Goal: Task Accomplishment & Management: Manage account settings

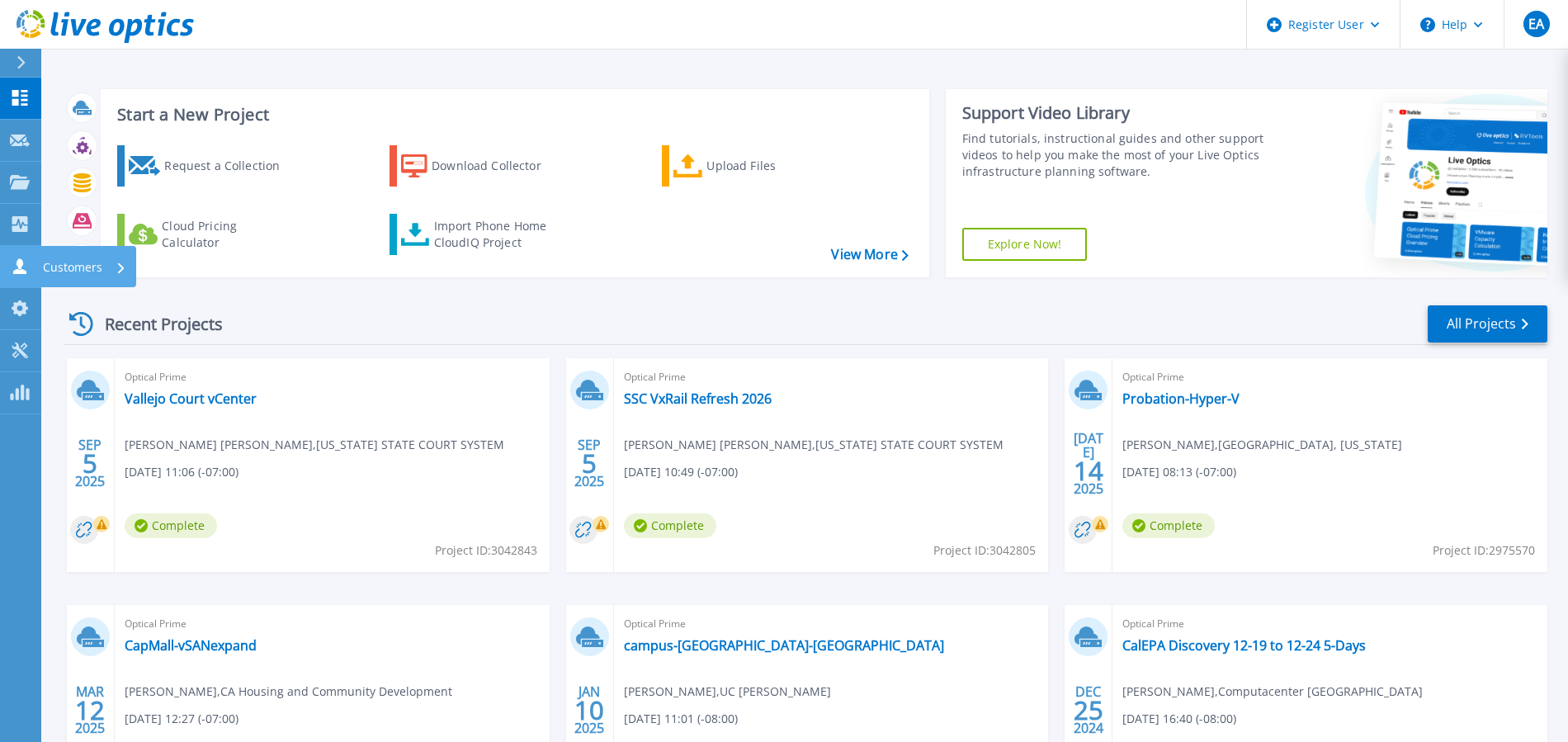
click at [17, 265] on icon at bounding box center [20, 266] width 14 height 16
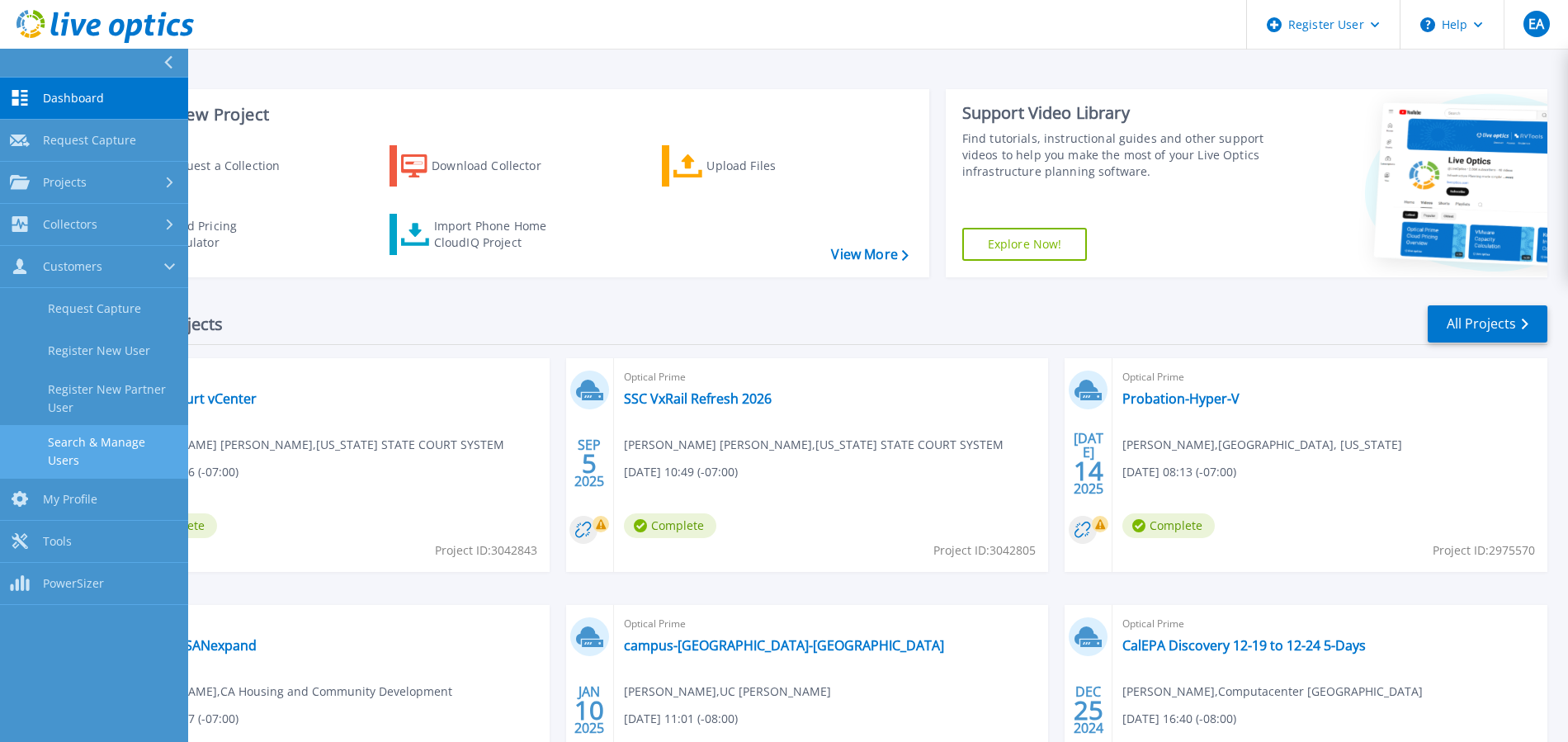
click at [94, 454] on link "Search & Manage Users" at bounding box center [94, 451] width 188 height 52
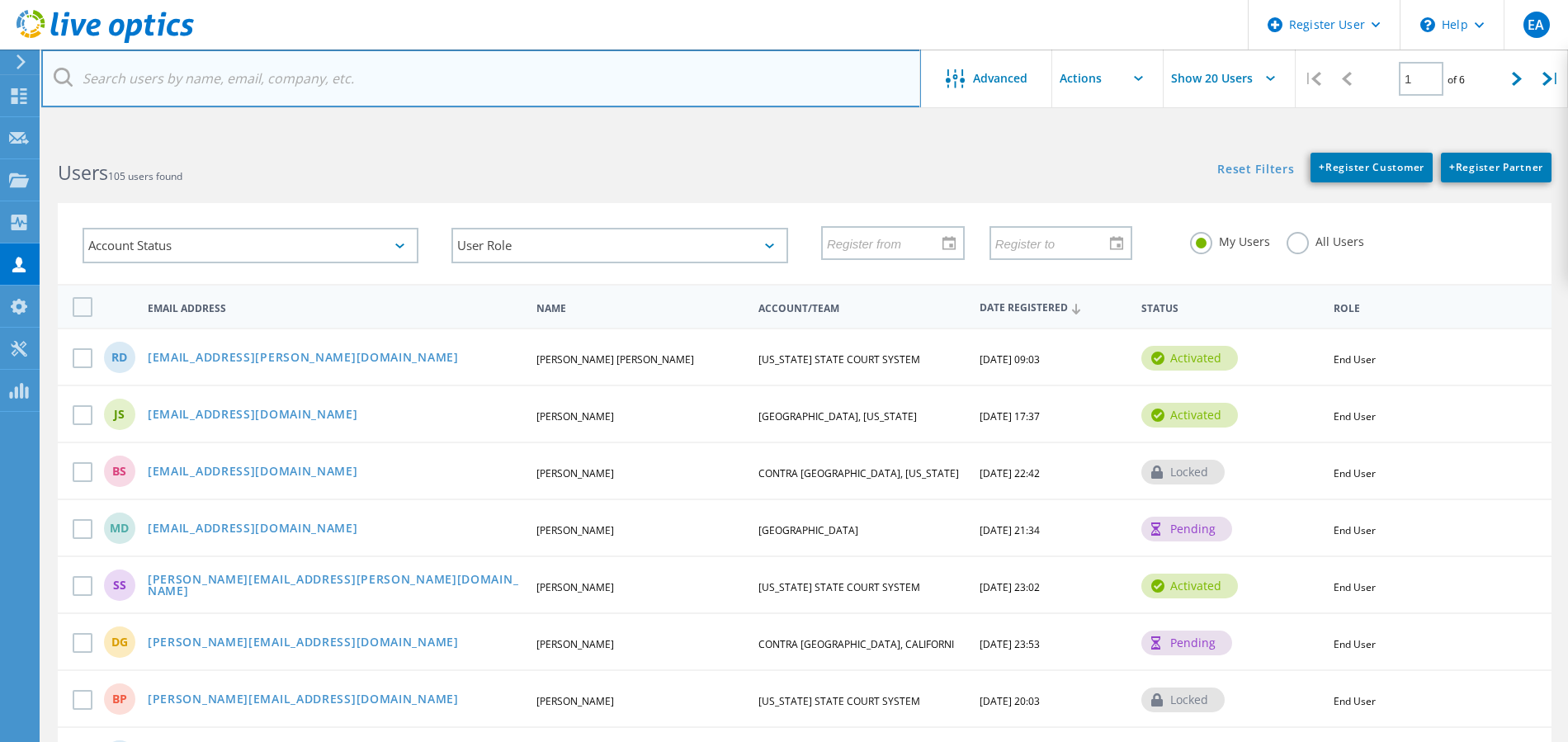
click at [645, 61] on input "text" at bounding box center [481, 79] width 880 height 58
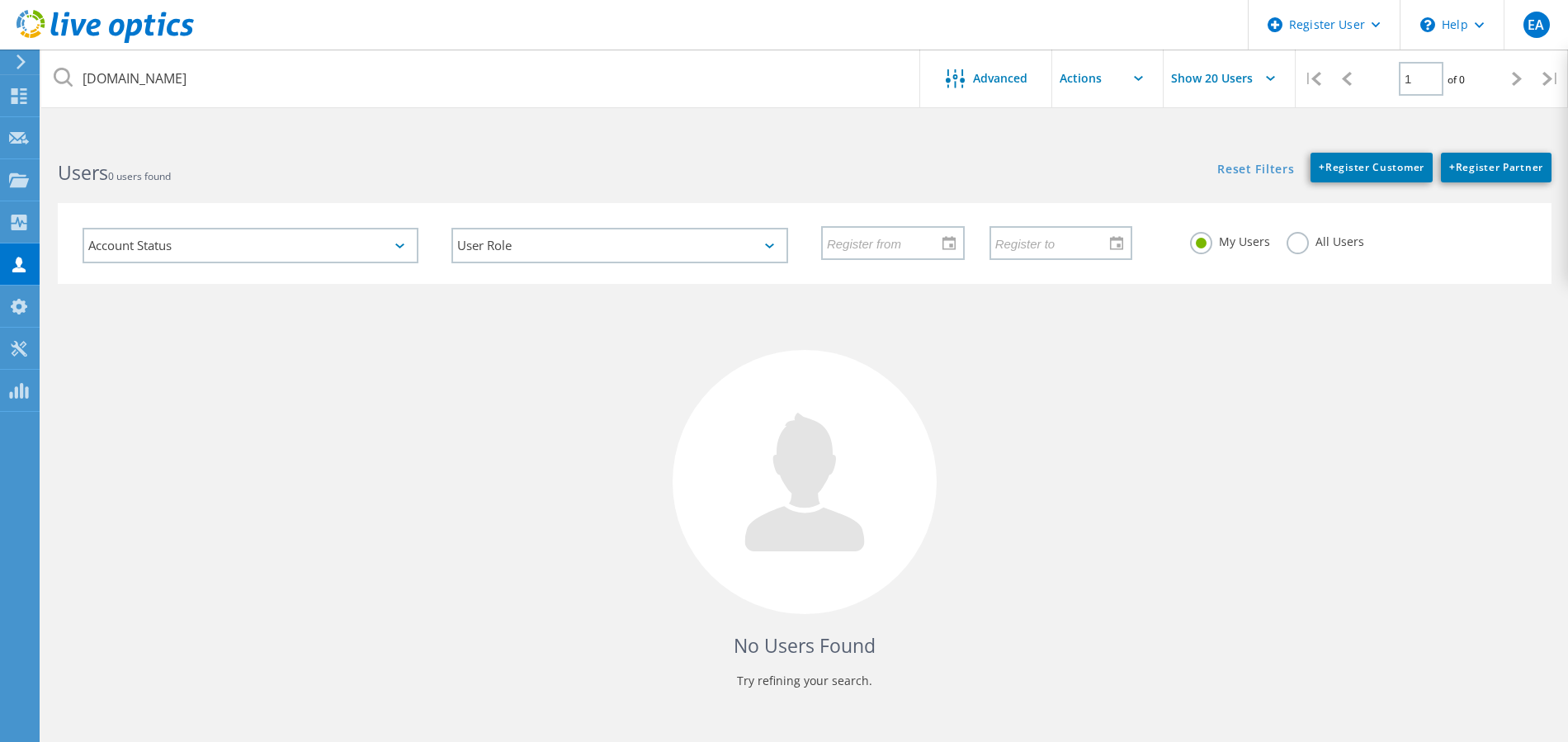
click at [1298, 242] on label "All Users" at bounding box center [1325, 239] width 78 height 16
click at [0, 0] on input "All Users" at bounding box center [0, 0] width 0 height 0
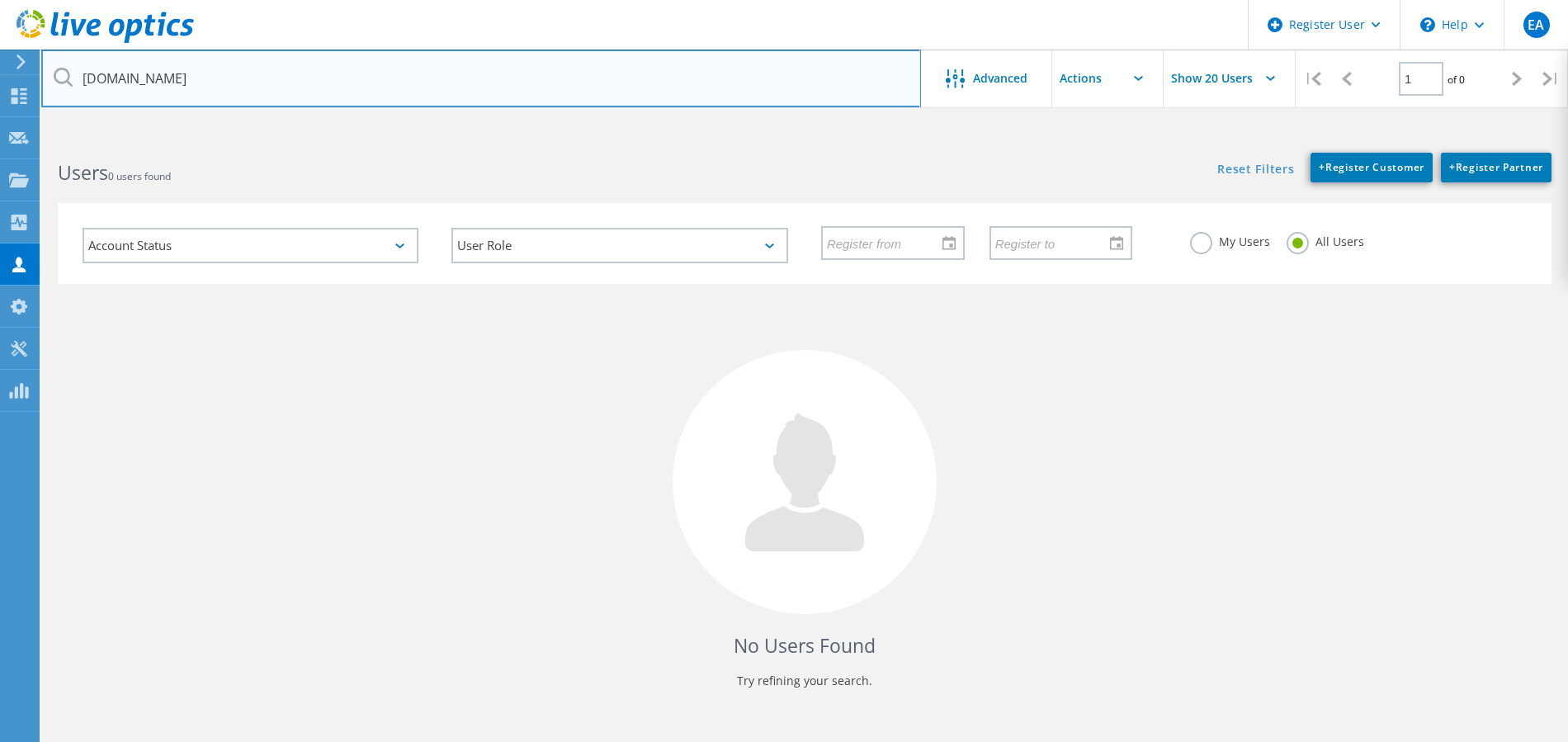
click at [545, 85] on input "alamedacountyca.gov" at bounding box center [481, 79] width 880 height 58
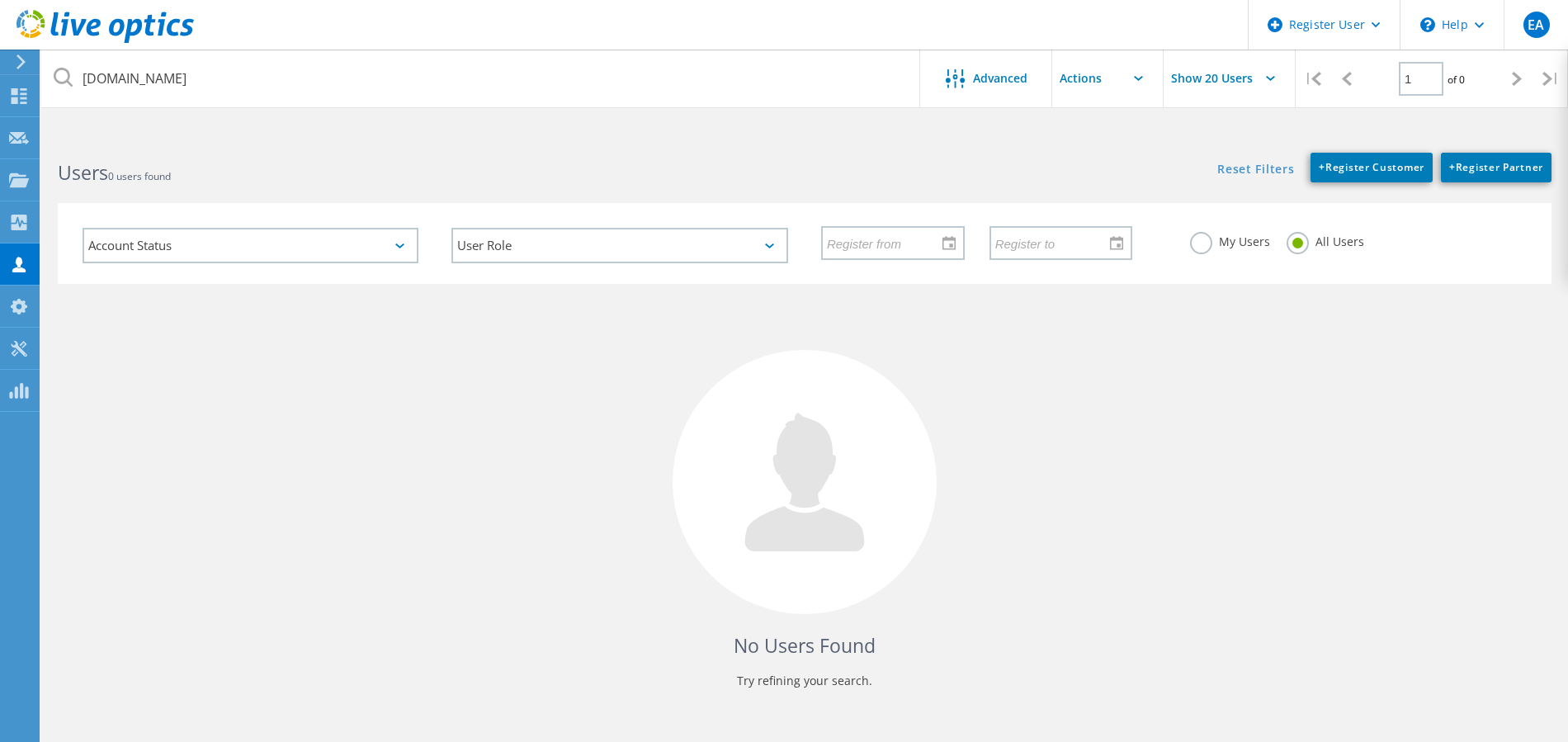
click at [436, 14] on header "Register User \n Help Explore Helpful Articles Contact Support EA Dell User Ear…" at bounding box center [784, 25] width 1568 height 50
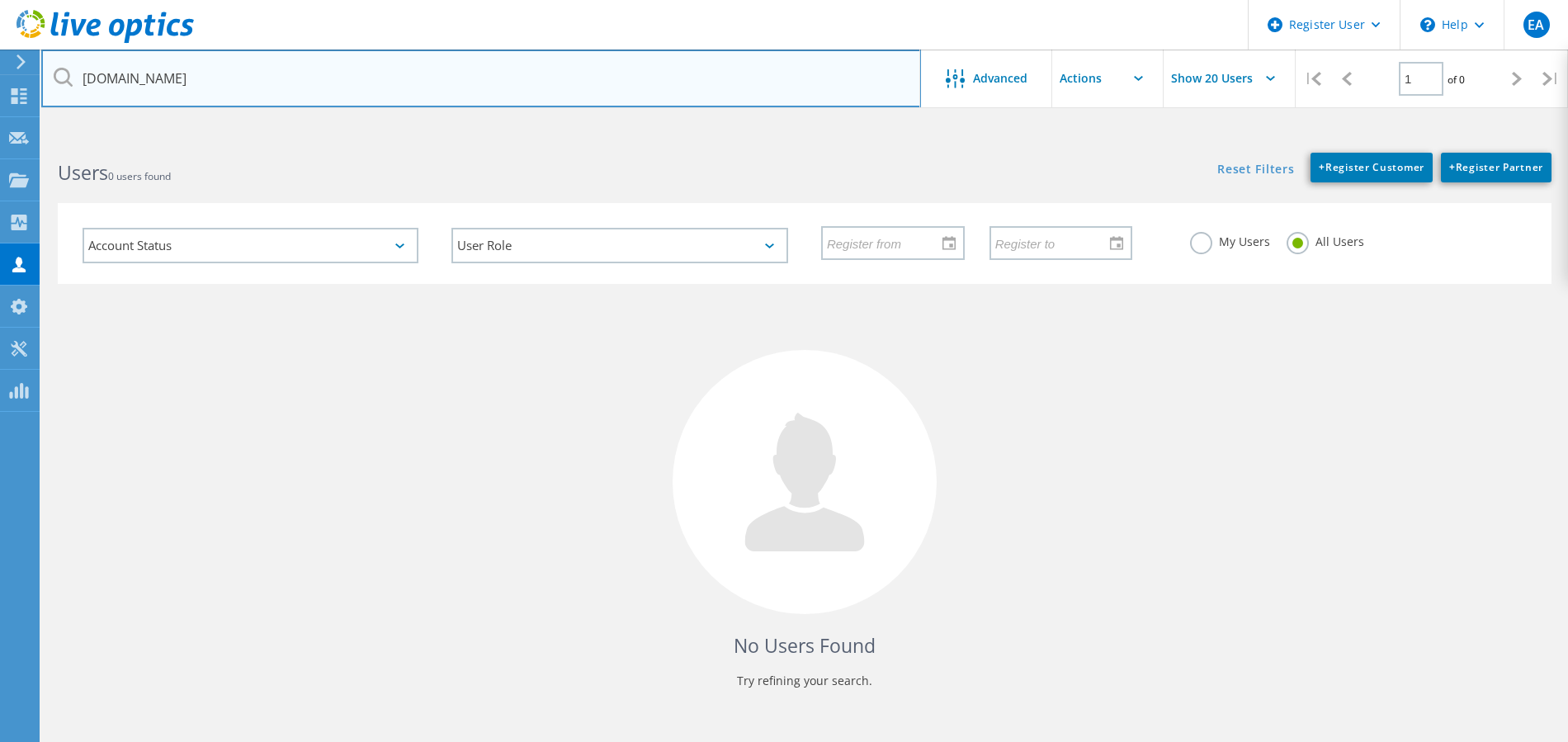
click at [416, 64] on input "alamedacountyca.gov" at bounding box center [481, 79] width 880 height 58
drag, startPoint x: 416, startPoint y: 64, endPoint x: -202, endPoint y: 76, distance: 618.1
click at [0, 76] on html "Register User \n Help Explore Helpful Articles Contact Support EA Dell User Ear…" at bounding box center [784, 402] width 1568 height 804
paste input "jagan.subramanian@"
drag, startPoint x: 211, startPoint y: 76, endPoint x: -36, endPoint y: 74, distance: 247.0
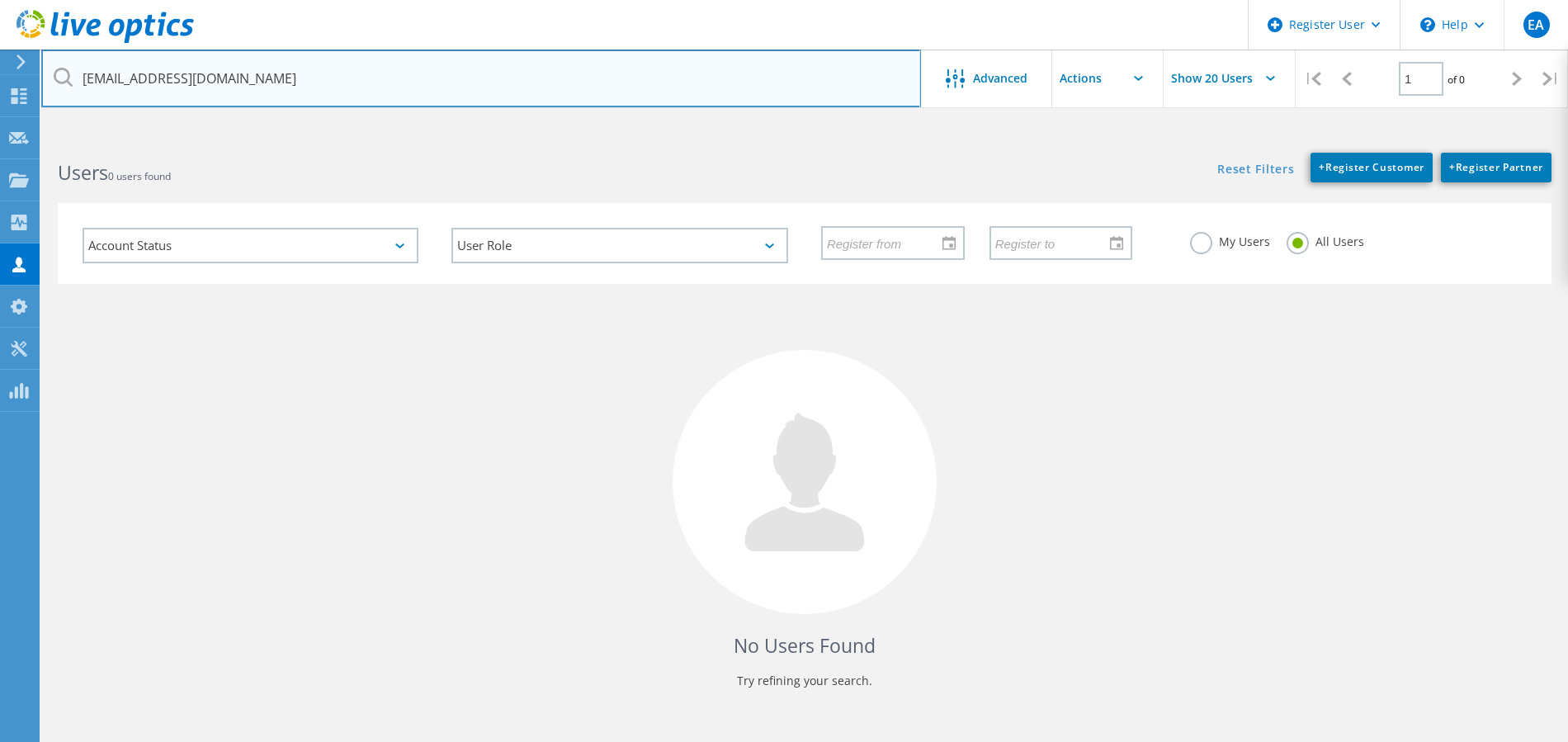
click at [0, 74] on html "Register User \n Help Explore Helpful Articles Contact Support EA Dell User Ear…" at bounding box center [784, 402] width 1568 height 804
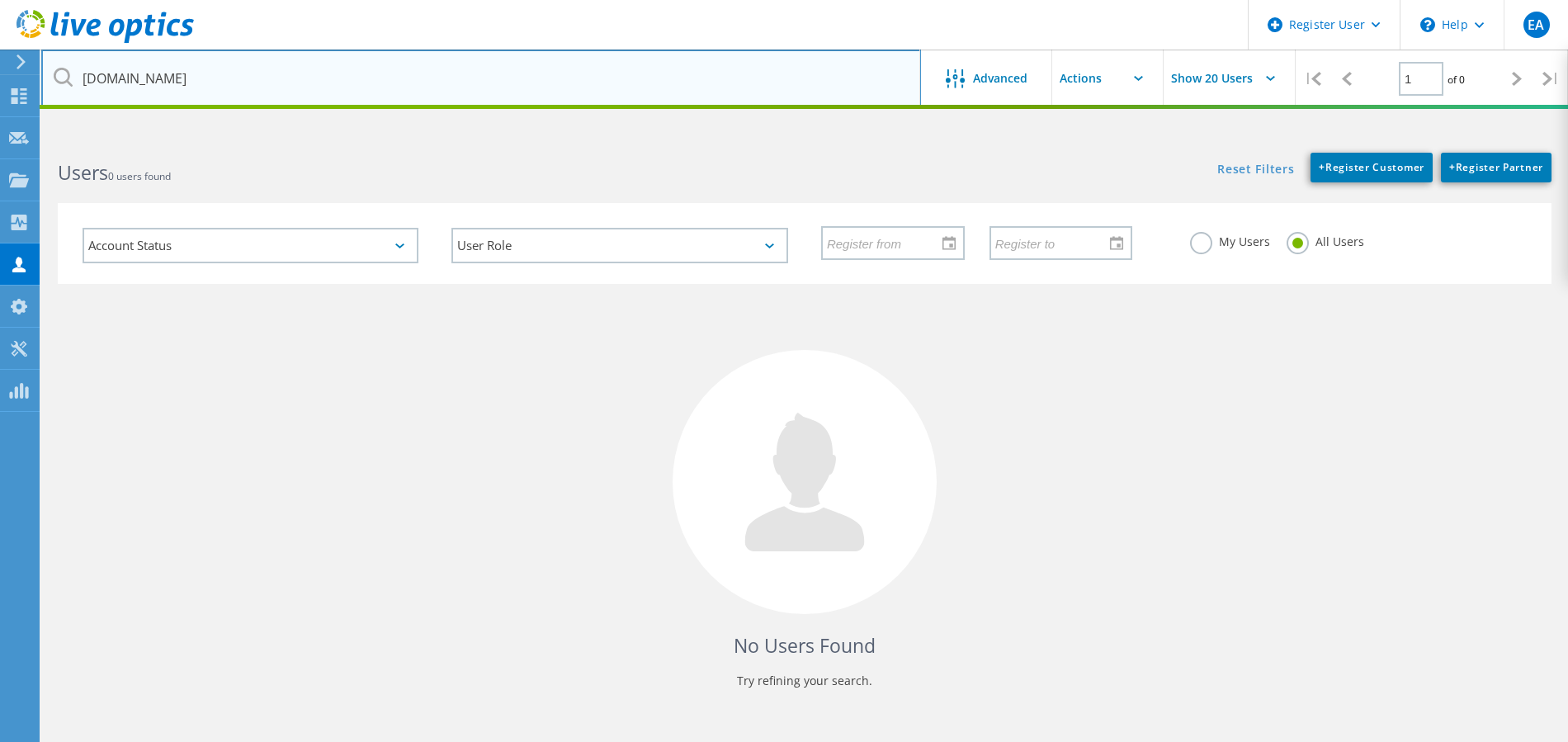
click at [261, 92] on input "alamedacountyca.gov" at bounding box center [481, 79] width 880 height 58
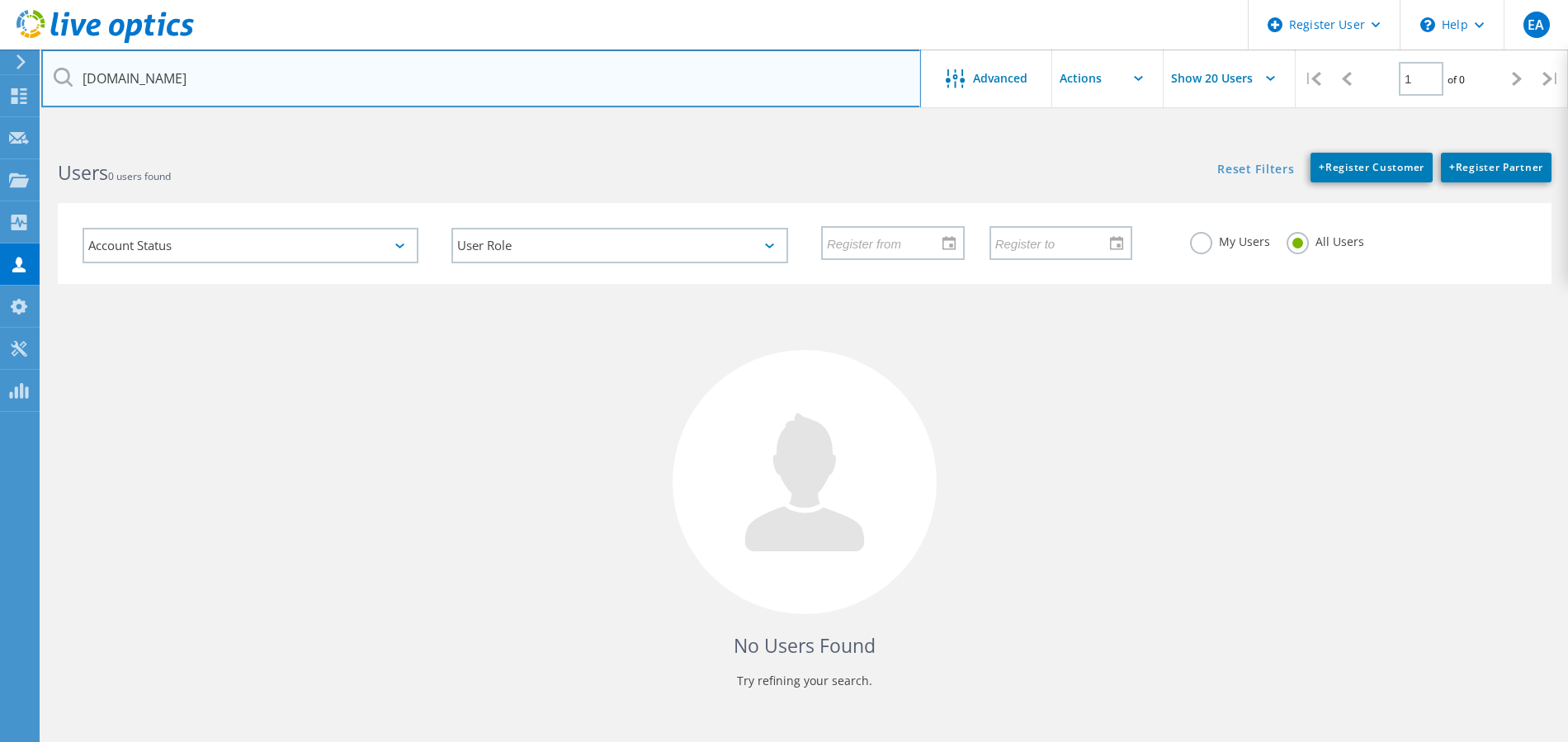
drag, startPoint x: 441, startPoint y: 74, endPoint x: -48, endPoint y: 72, distance: 489.0
click at [0, 72] on html "Register User \n Help Explore Helpful Articles Contact Support EA Dell User Ear…" at bounding box center [784, 402] width 1568 height 804
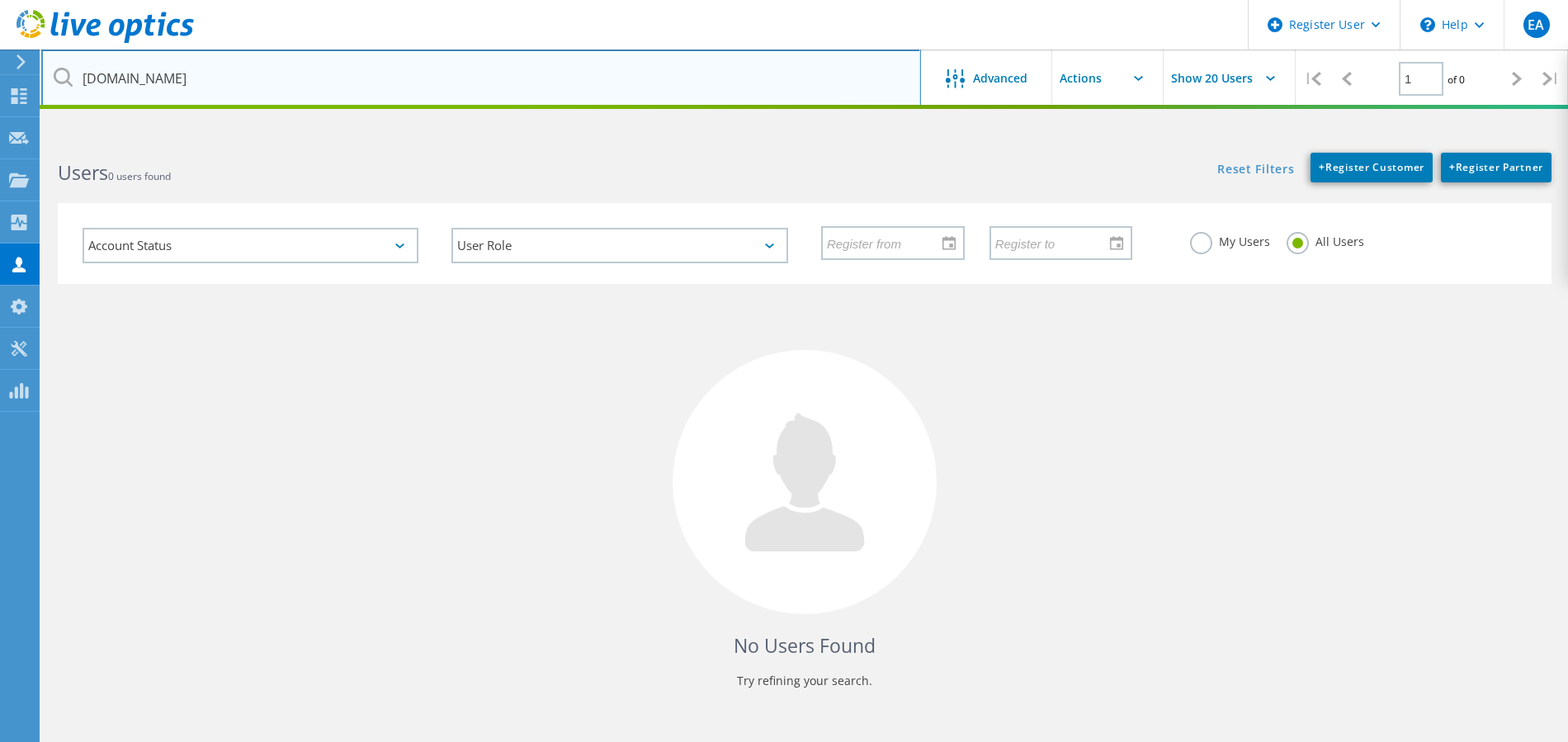
type input "acgov.org"
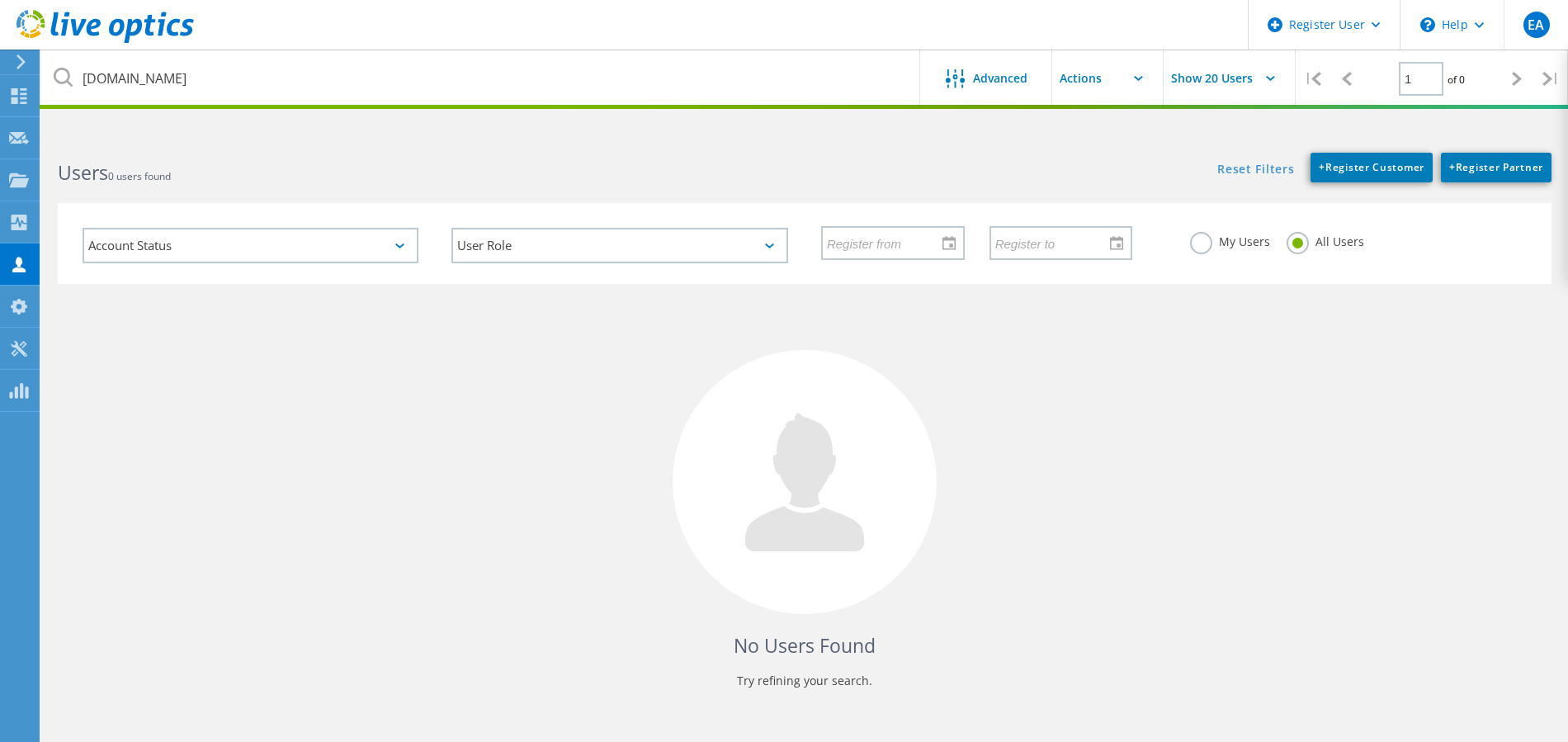
click at [542, 149] on div "Users 0 users found" at bounding box center [423, 158] width 763 height 44
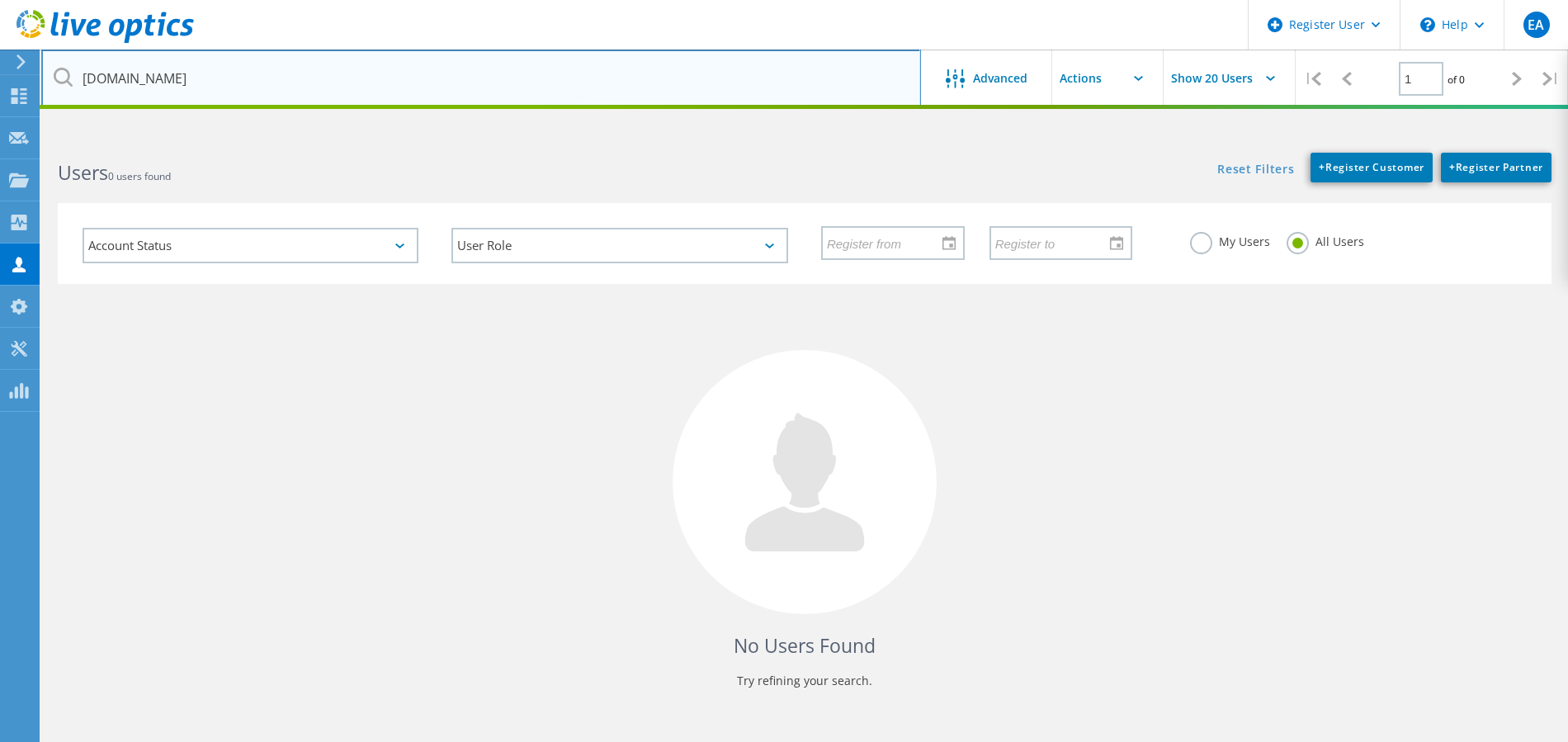
click at [562, 85] on input "acgov.org" at bounding box center [481, 79] width 880 height 58
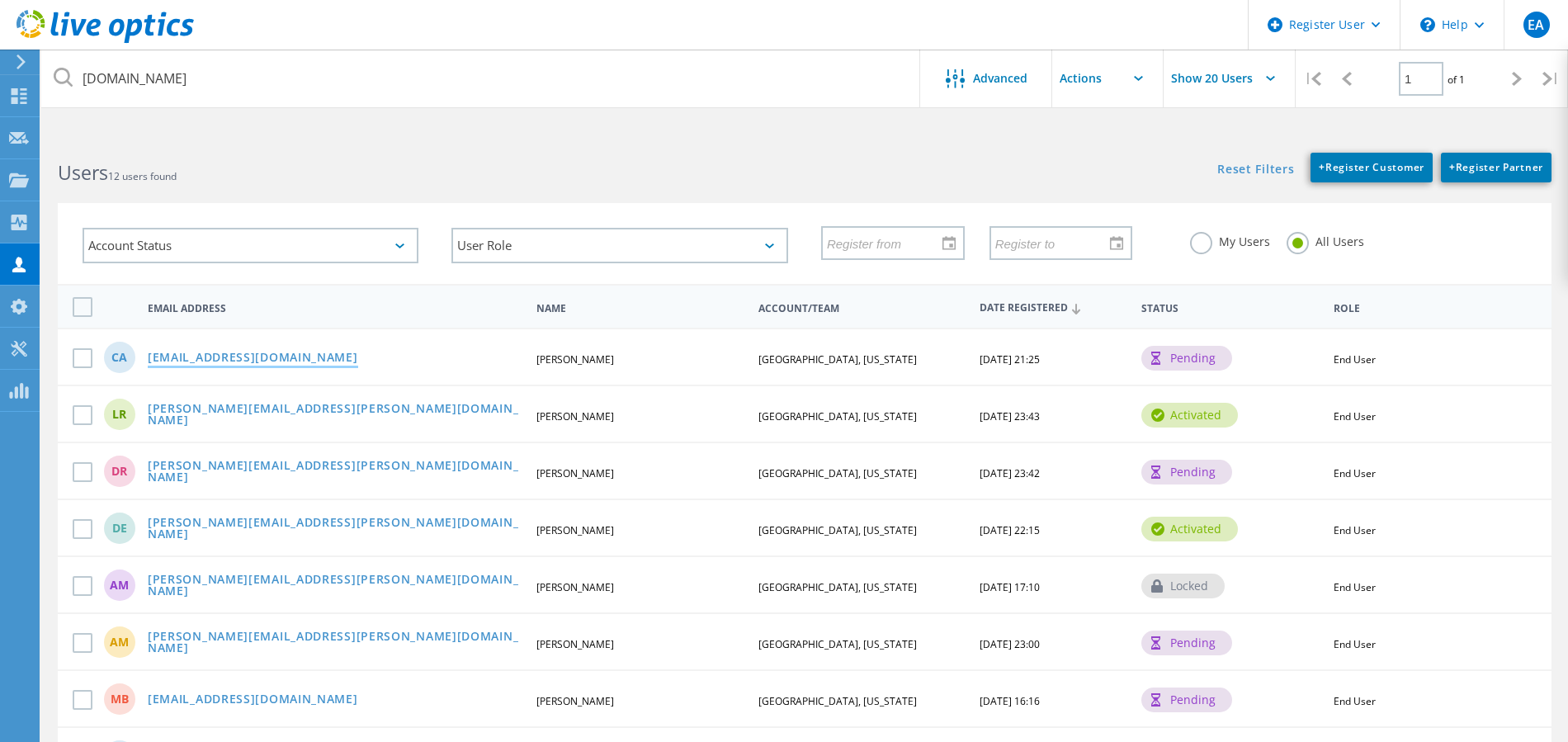
click at [213, 359] on link "canekayuwat2@acgov.org" at bounding box center [253, 359] width 211 height 14
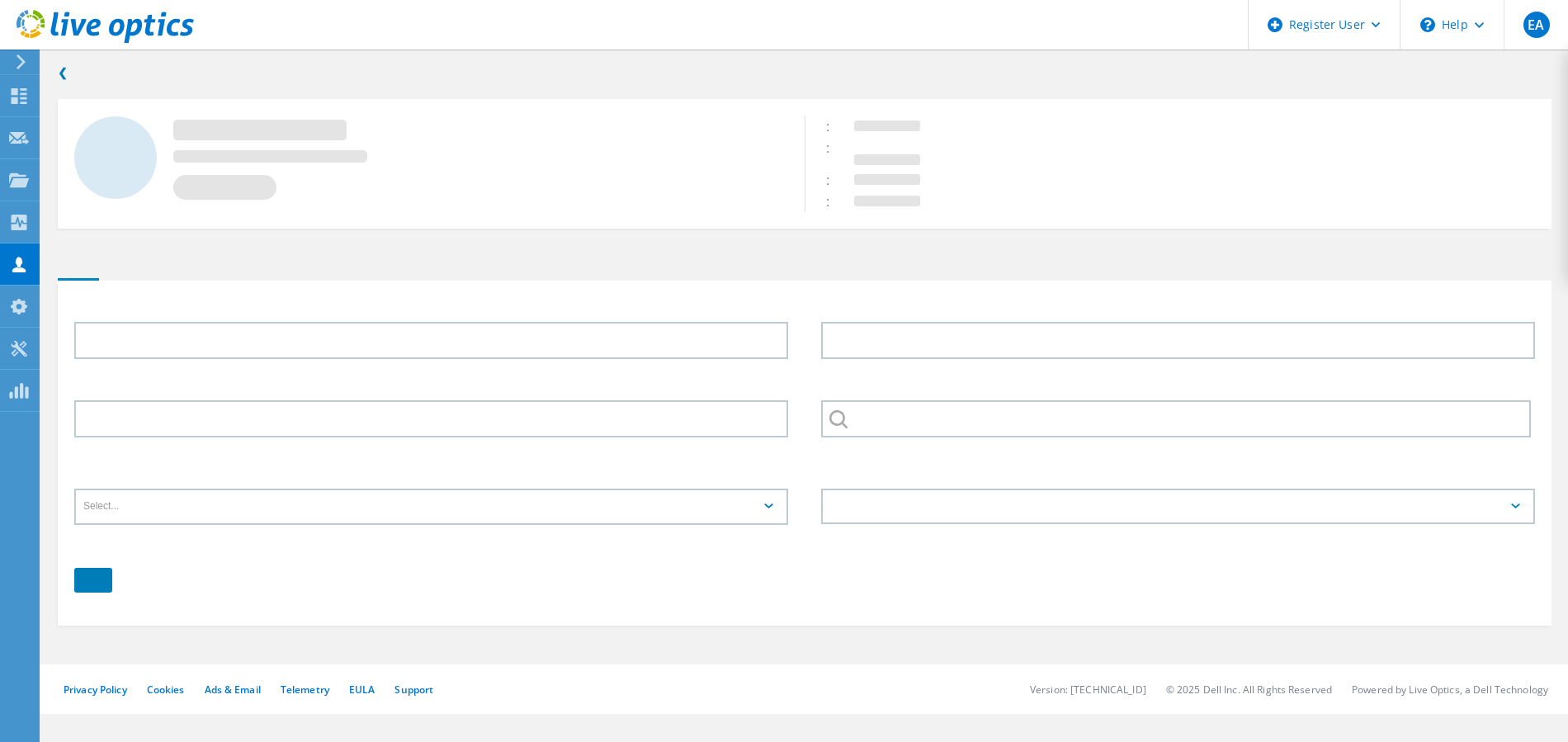
type input "Chatchai"
type input "Anekayuwat"
type input "ALAMEDA COUNTY, CALIFORNIA"
type input "English"
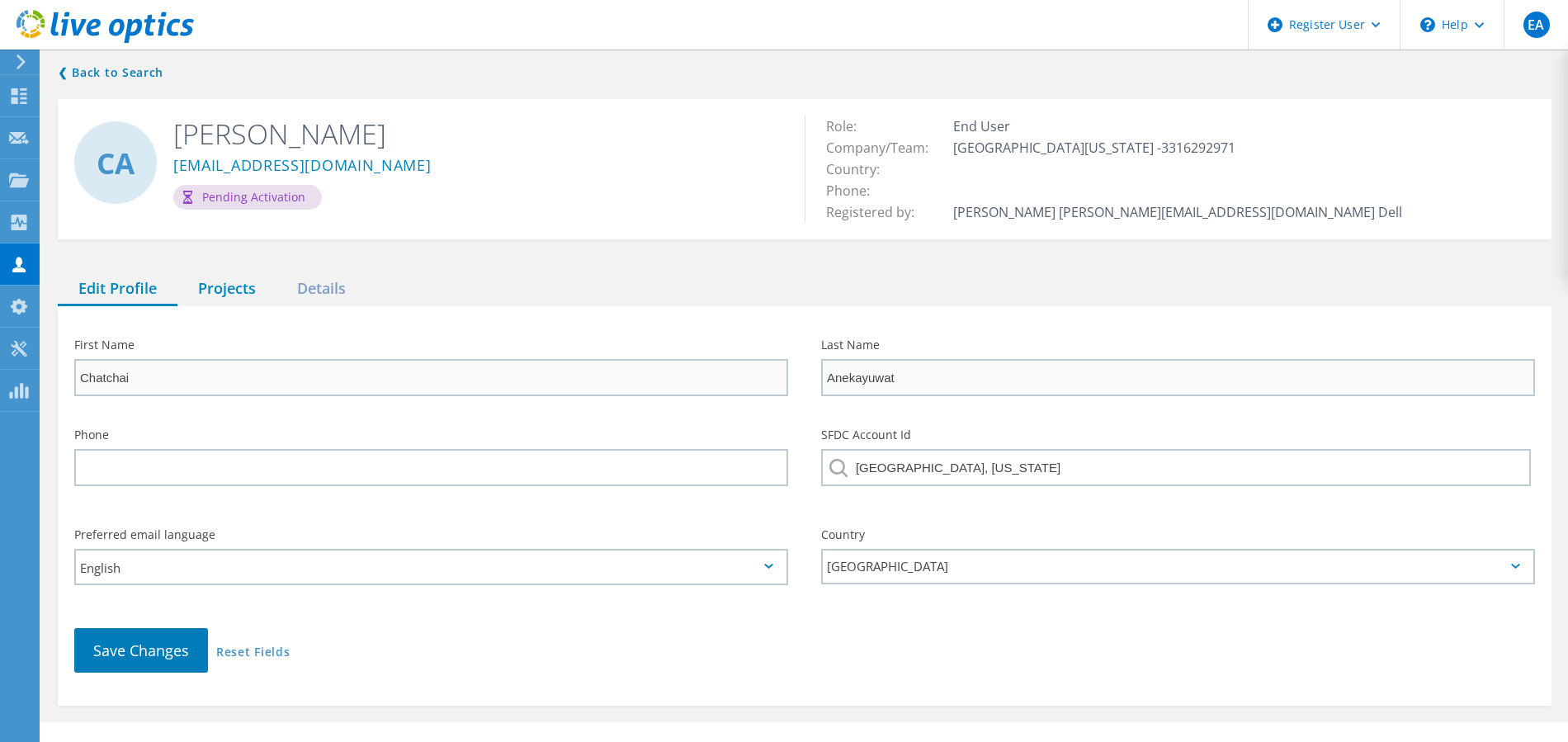
click at [226, 282] on div "Projects" at bounding box center [227, 289] width 99 height 34
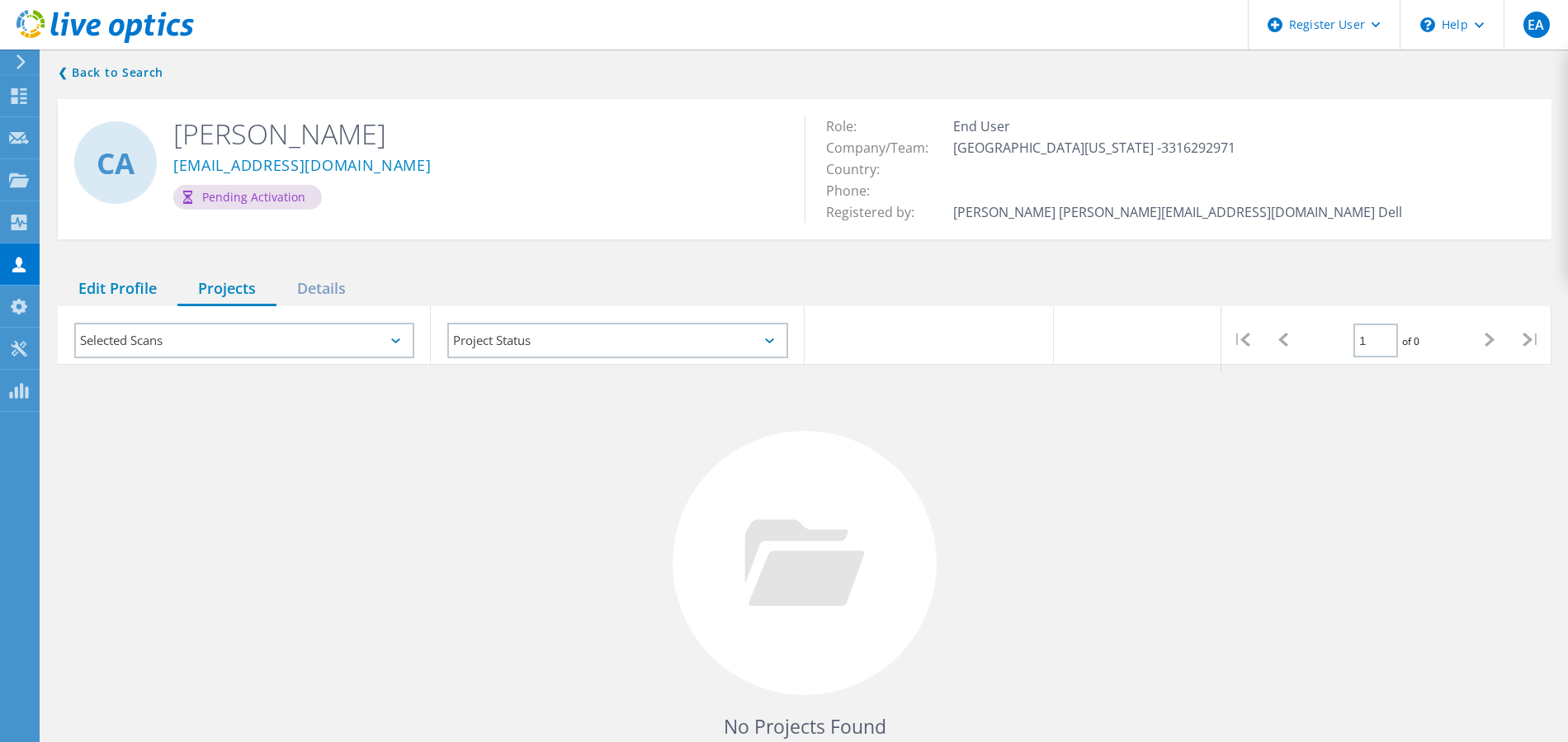
click at [123, 280] on div "Edit Profile" at bounding box center [117, 289] width 119 height 34
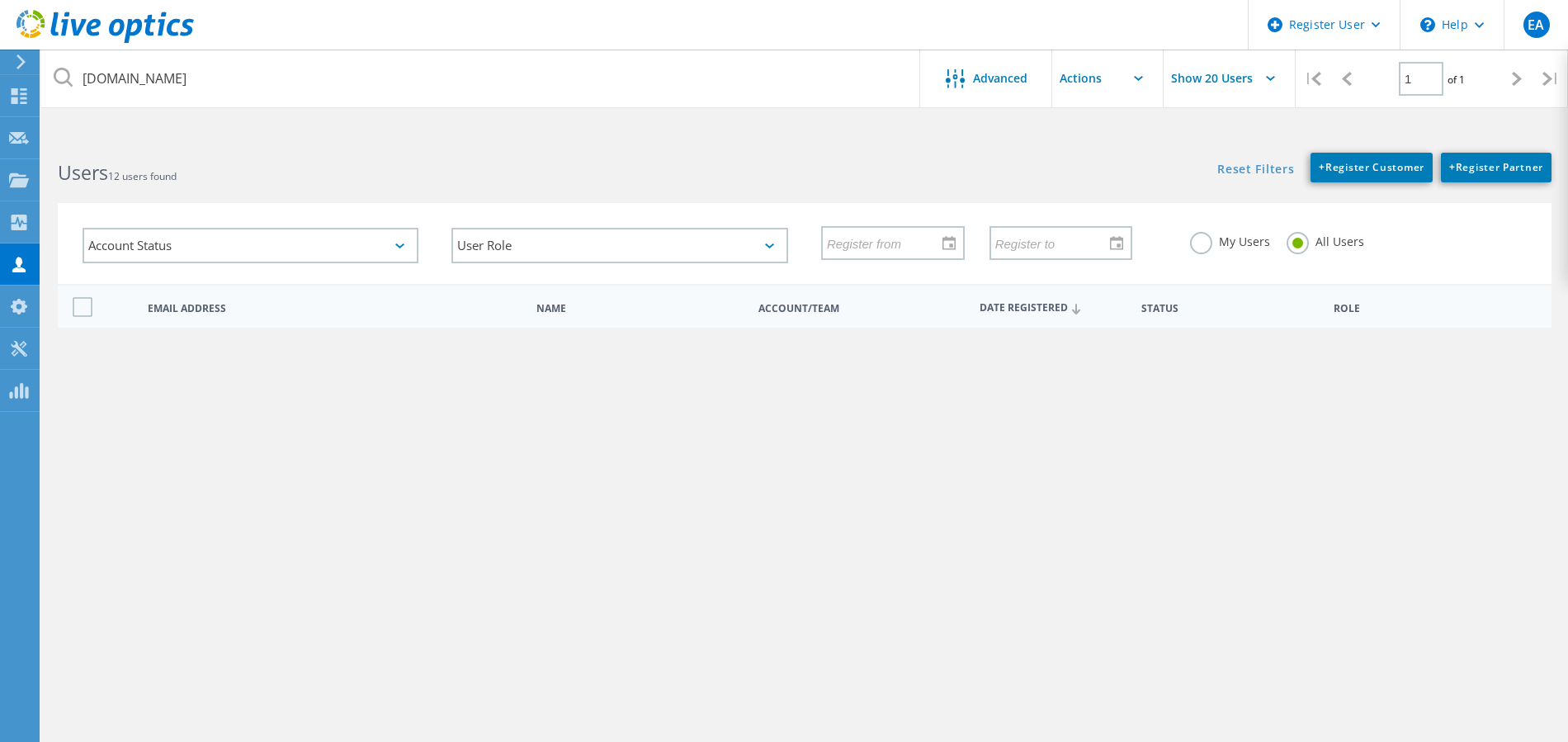
click at [239, 415] on link "lorenzo.rochon@acgov.org" at bounding box center [335, 415] width 375 height 25
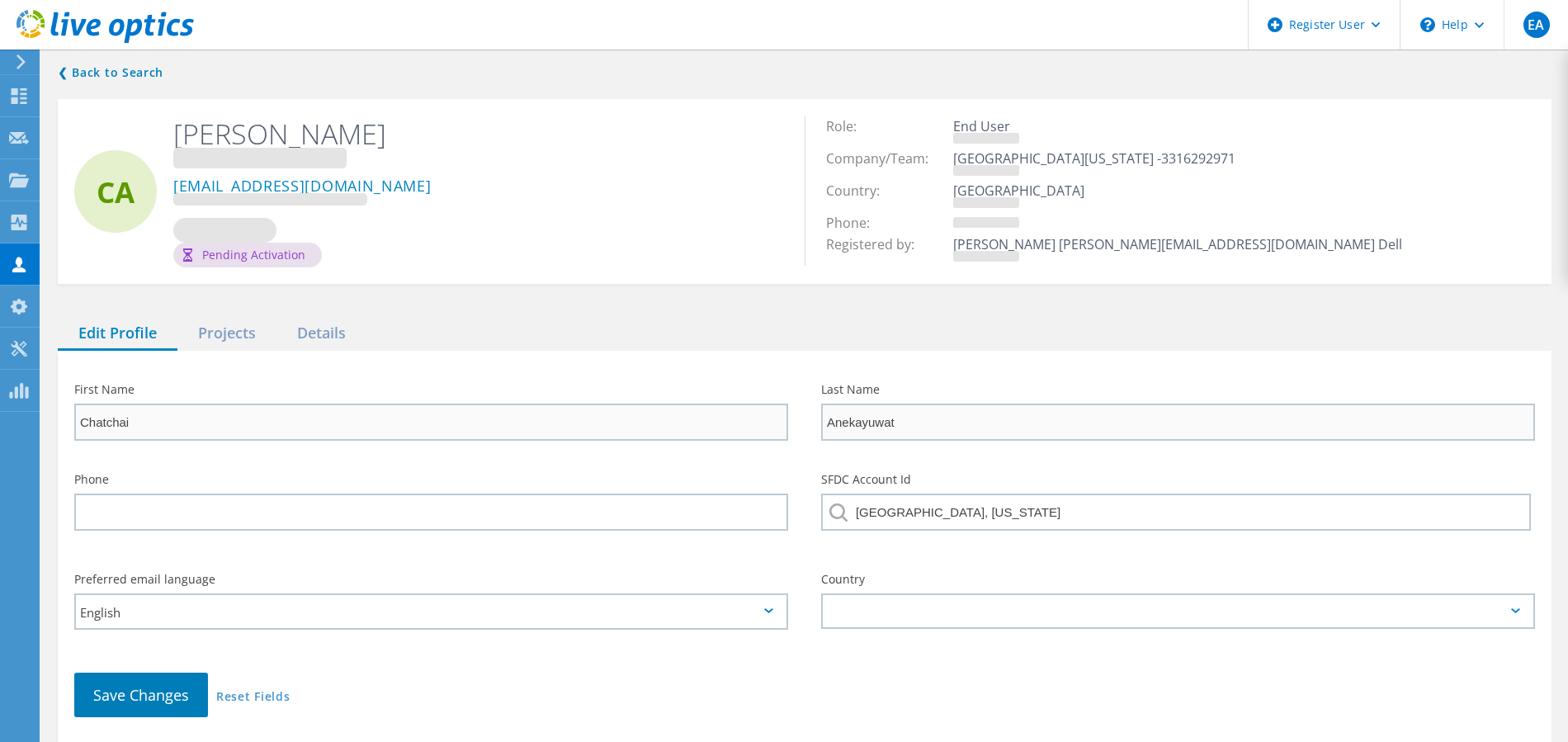
type input "Lorenzo"
type input "Rochon"
type input "SAN FRANCISCO, CALIFORNIA"
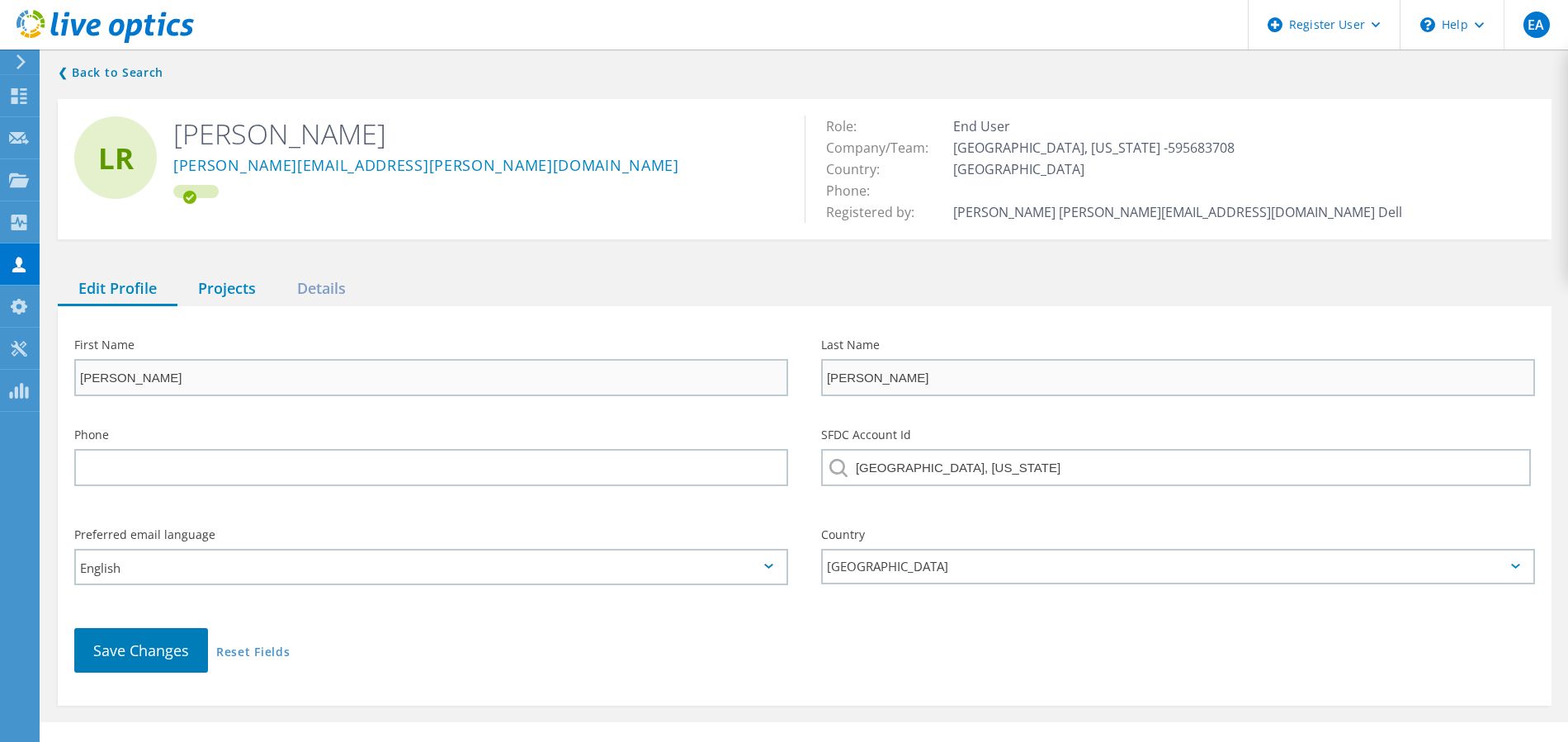
click at [222, 278] on div "Projects" at bounding box center [227, 289] width 99 height 34
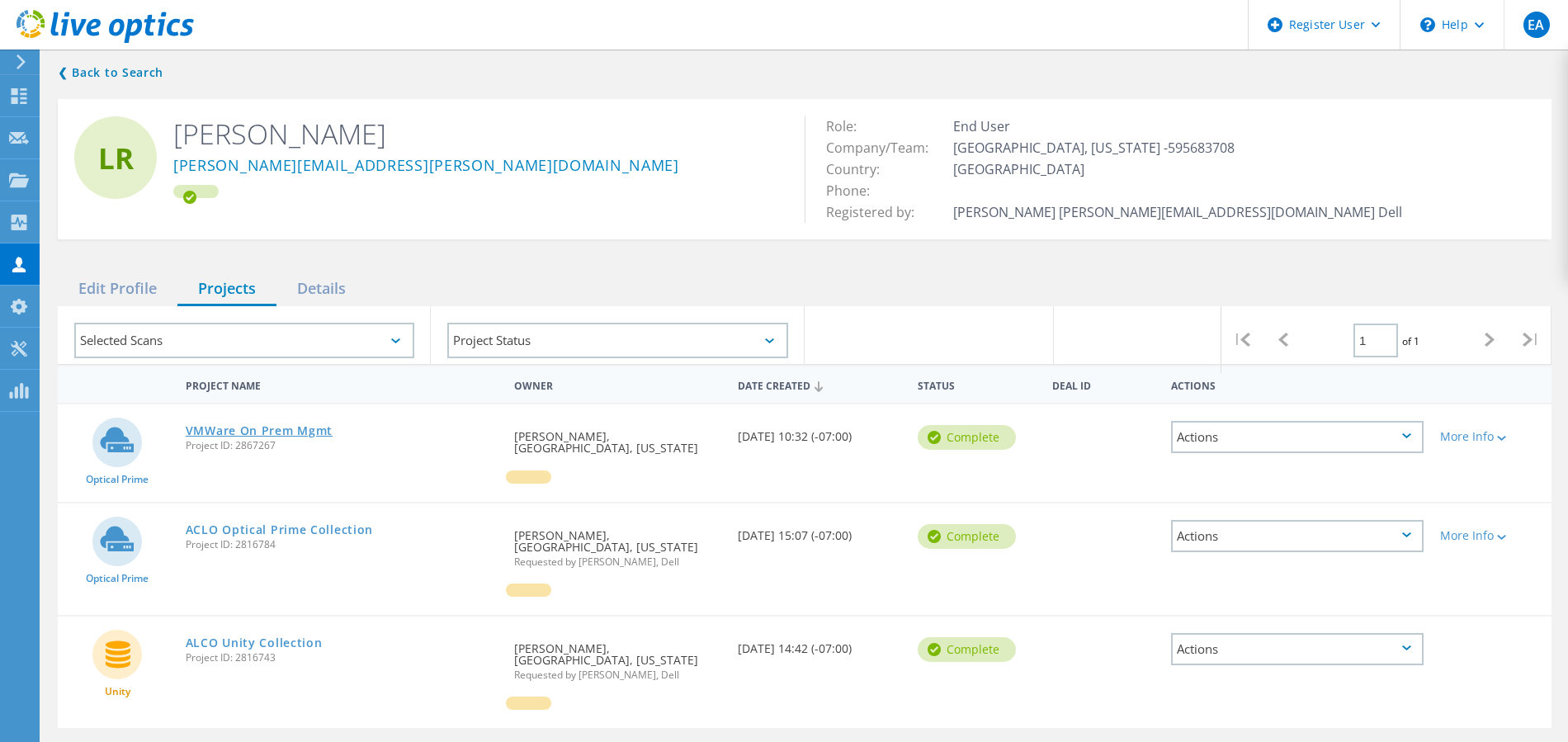
click at [261, 431] on link "VMWare On Prem Mgmt" at bounding box center [260, 431] width 147 height 12
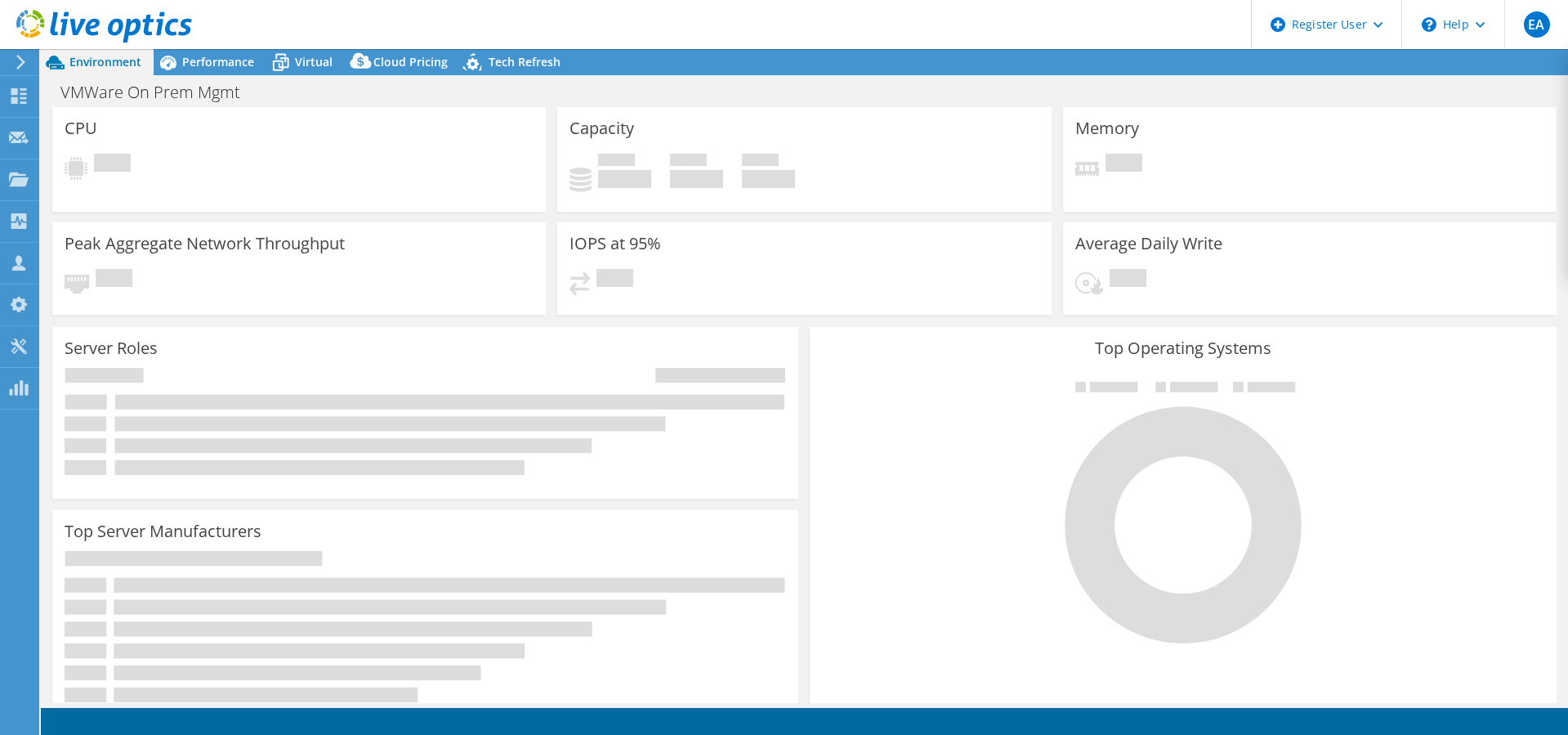
select select "USD"
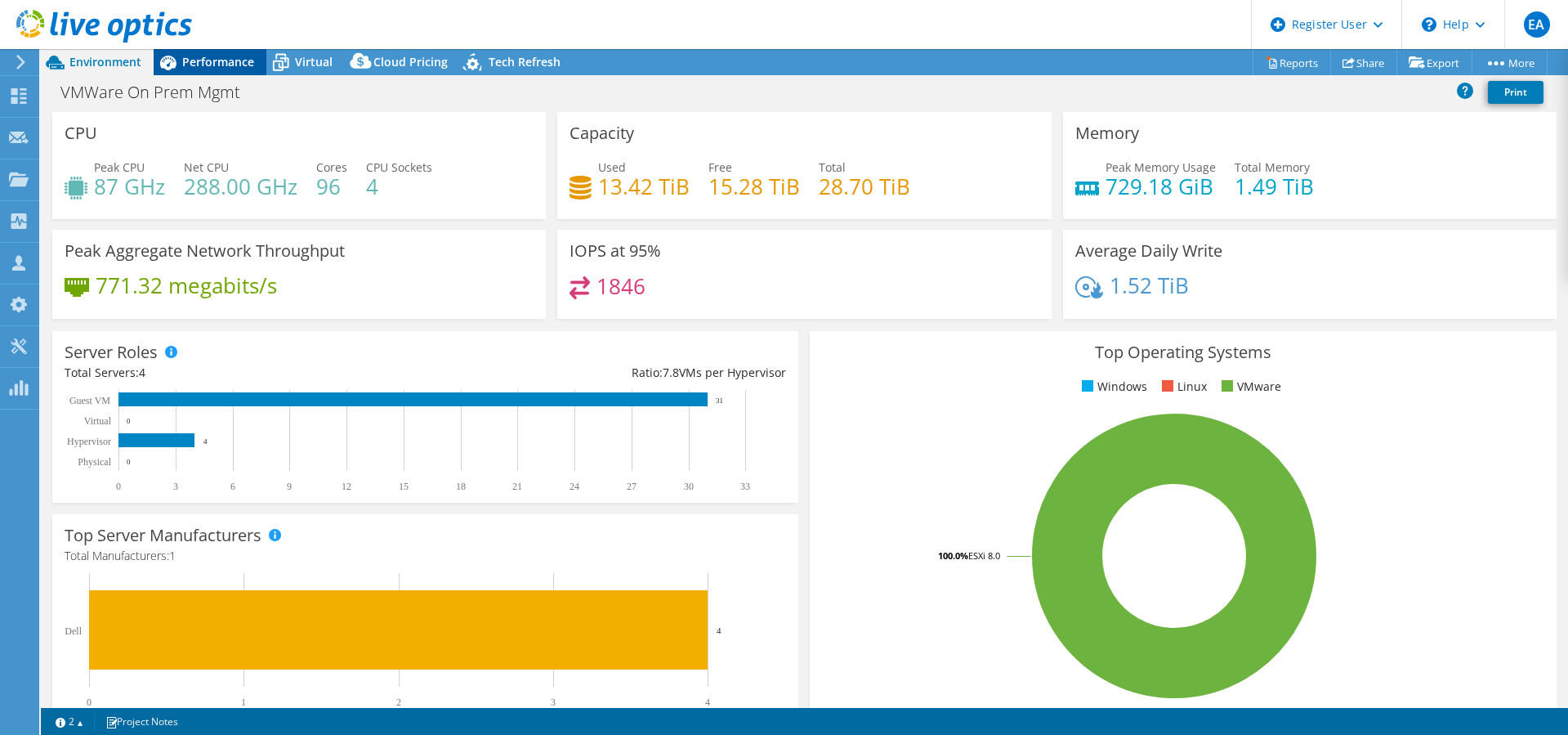
click at [204, 57] on span "Performance" at bounding box center [219, 61] width 72 height 16
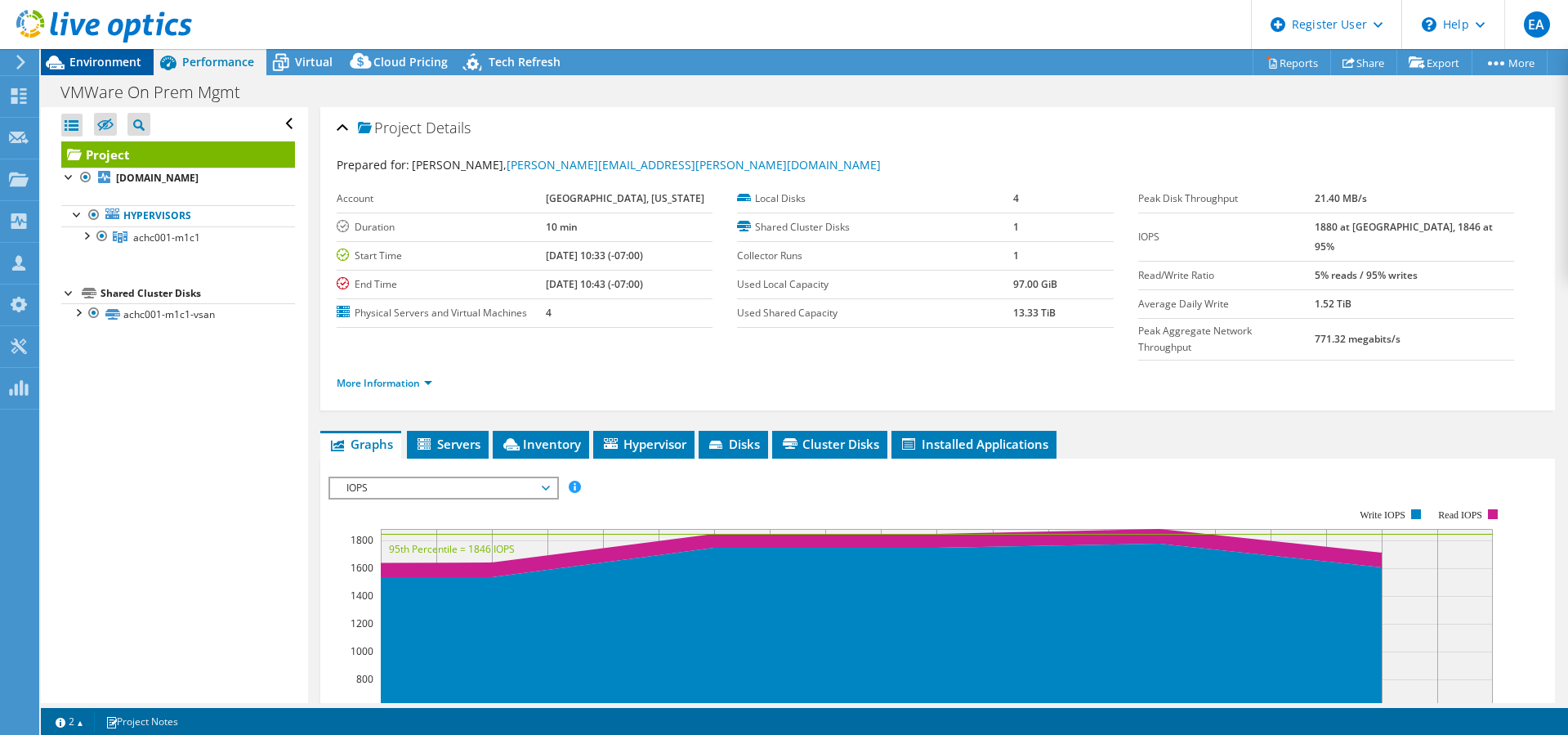
click at [110, 58] on span "Environment" at bounding box center [106, 61] width 72 height 16
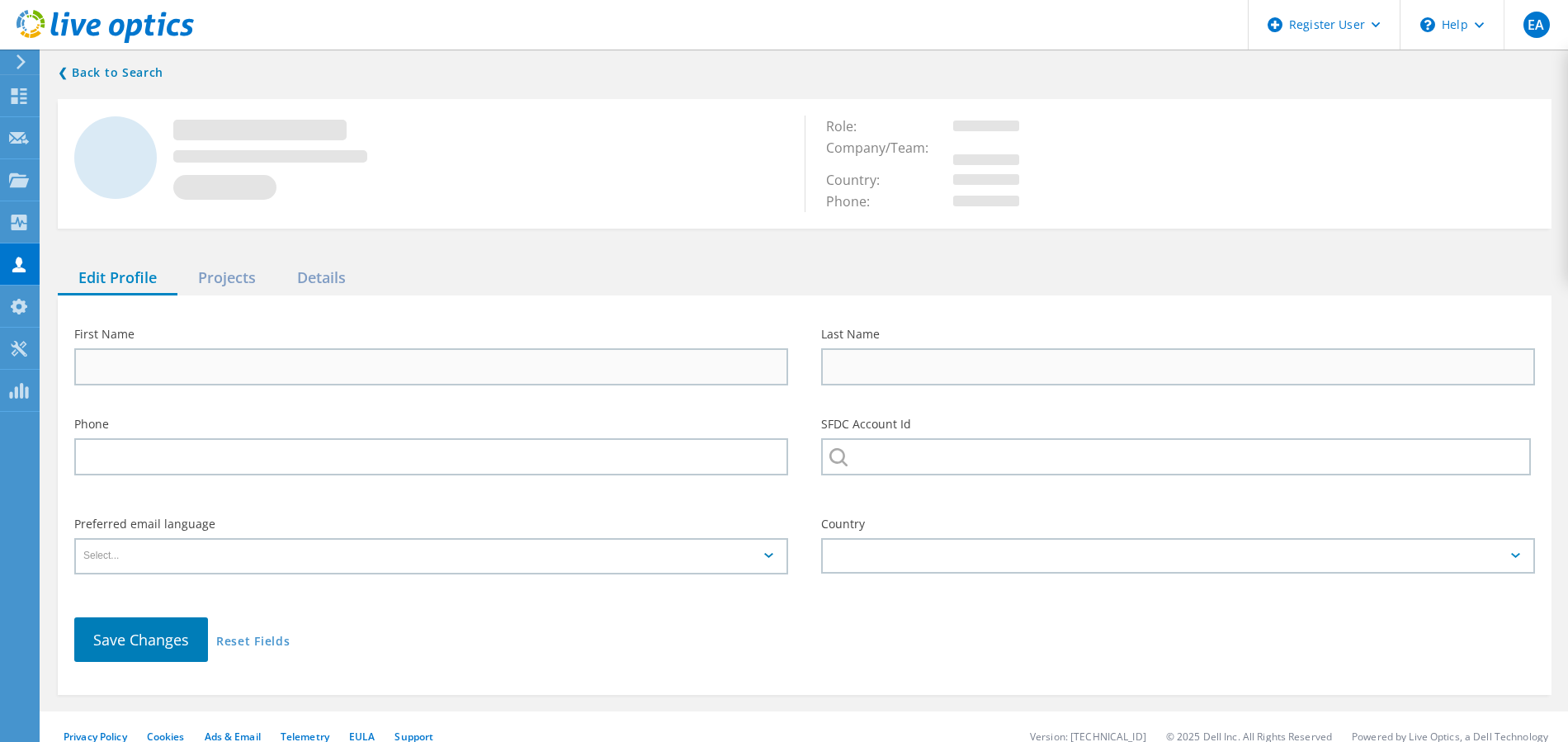
type input "[PERSON_NAME]"
type input "Rochon"
type input "[GEOGRAPHIC_DATA], [US_STATE]"
type input "English"
